Goal: Information Seeking & Learning: Understand process/instructions

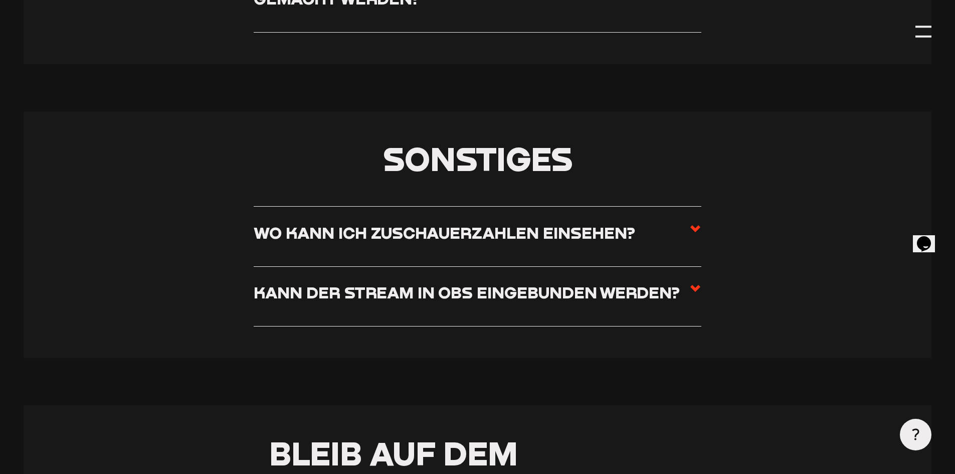
scroll to position [6133, 0]
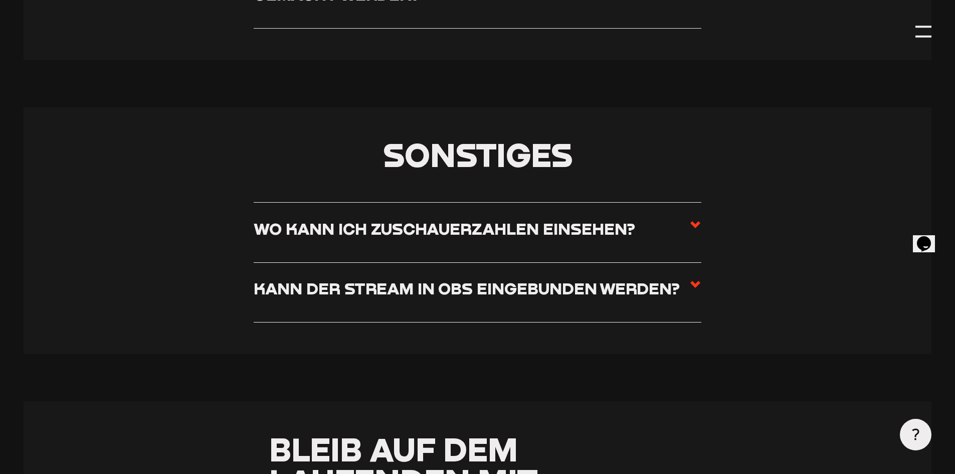
click at [621, 298] on h3 "Kann der Stream in OBS eingebunden werden?" at bounding box center [467, 288] width 426 height 20
click at [0, 0] on input "Kann der Stream in OBS eingebunden werden?" at bounding box center [0, 0] width 0 height 0
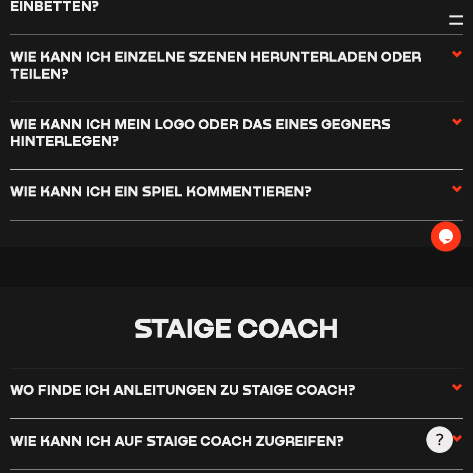
scroll to position [5153, 0]
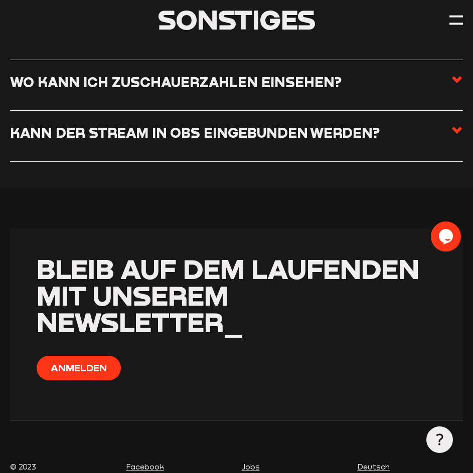
click at [156, 124] on h3 "Kann der Stream in OBS eingebunden werden?" at bounding box center [194, 132] width 369 height 17
click at [0, 0] on input "Kann der Stream in OBS eingebunden werden?" at bounding box center [0, 0] width 0 height 0
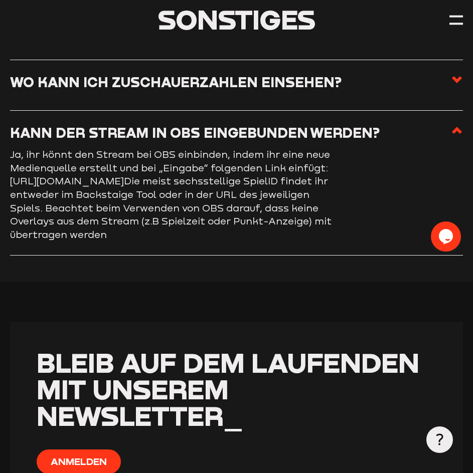
click at [19, 175] on link "[URL][DOMAIN_NAME]" at bounding box center [67, 180] width 114 height 11
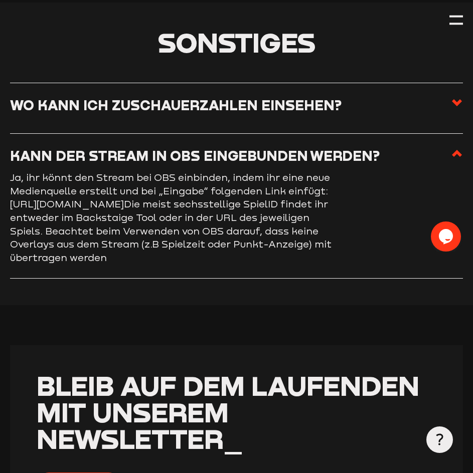
scroll to position [5153, 0]
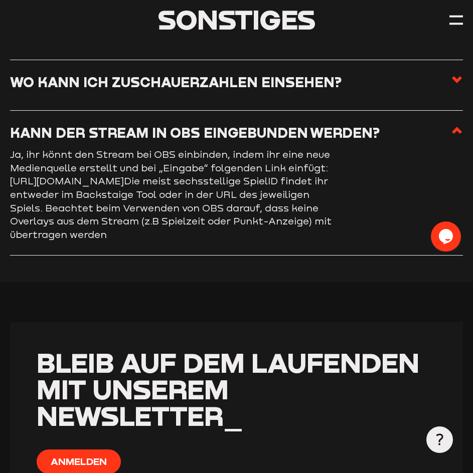
drag, startPoint x: 330, startPoint y: 115, endPoint x: 328, endPoint y: 129, distance: 14.1
click at [328, 148] on p "Ja, ihr könnt den Stream bei OBS einbinden, indem ihr eine neue Medienquelle er…" at bounding box center [173, 195] width 326 height 94
copy p "[URL][DOMAIN_NAME]"
